Goal: Communication & Community: Answer question/provide support

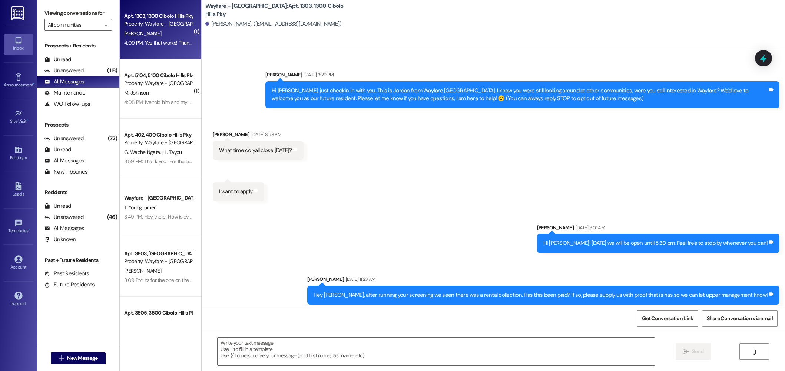
scroll to position [1152, 0]
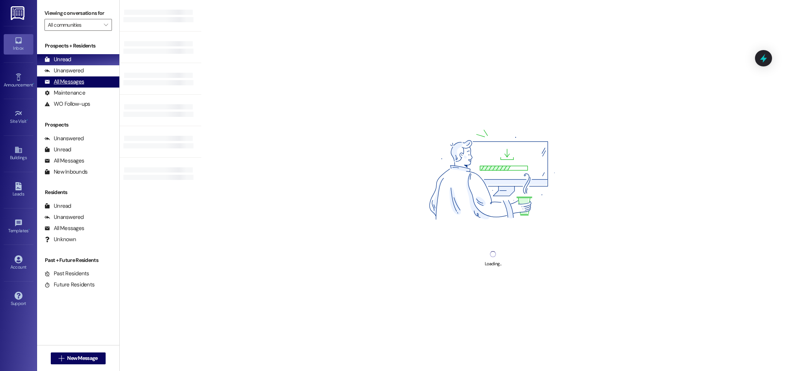
click at [64, 82] on div "All Messages" at bounding box center [64, 82] width 40 height 8
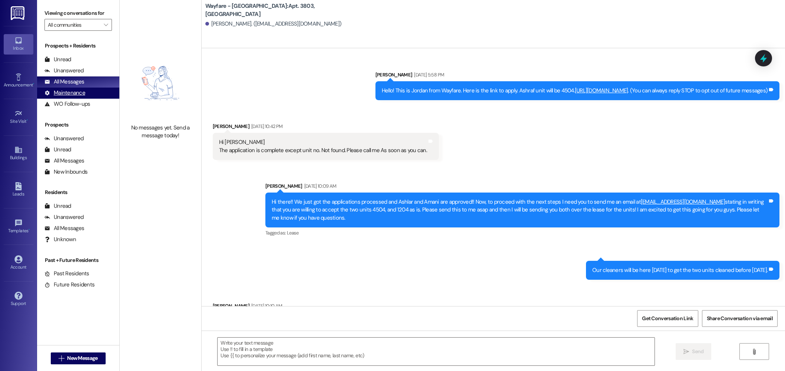
scroll to position [192, 0]
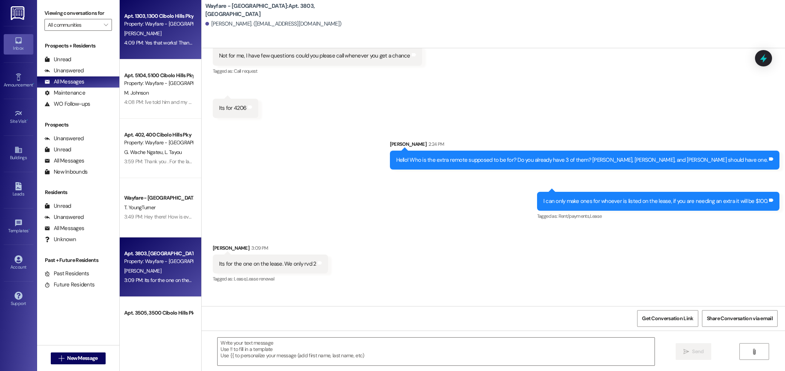
click at [177, 38] on div "4:09 PM: Yes that works! Thanks 4:09 PM: Yes that works! Thanks" at bounding box center [158, 42] width 70 height 9
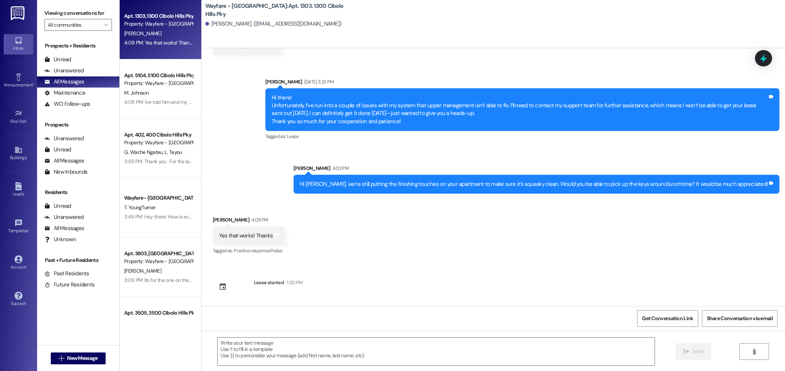
scroll to position [1152, 0]
